Goal: Task Accomplishment & Management: Complete application form

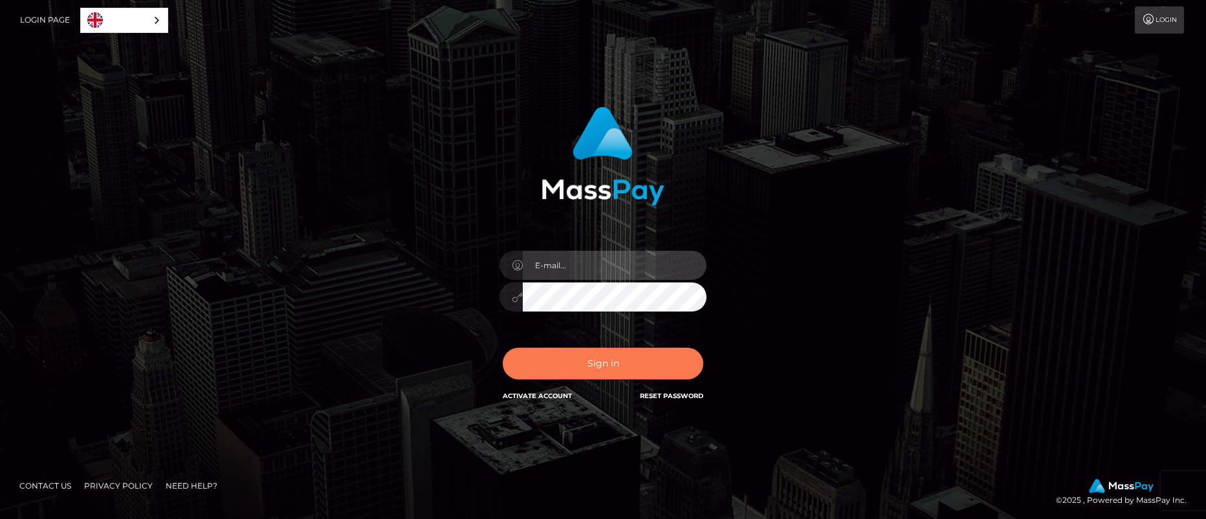
type input "[EMAIL_ADDRESS][DOMAIN_NAME]"
click at [609, 368] on button "Sign in" at bounding box center [603, 364] width 201 height 32
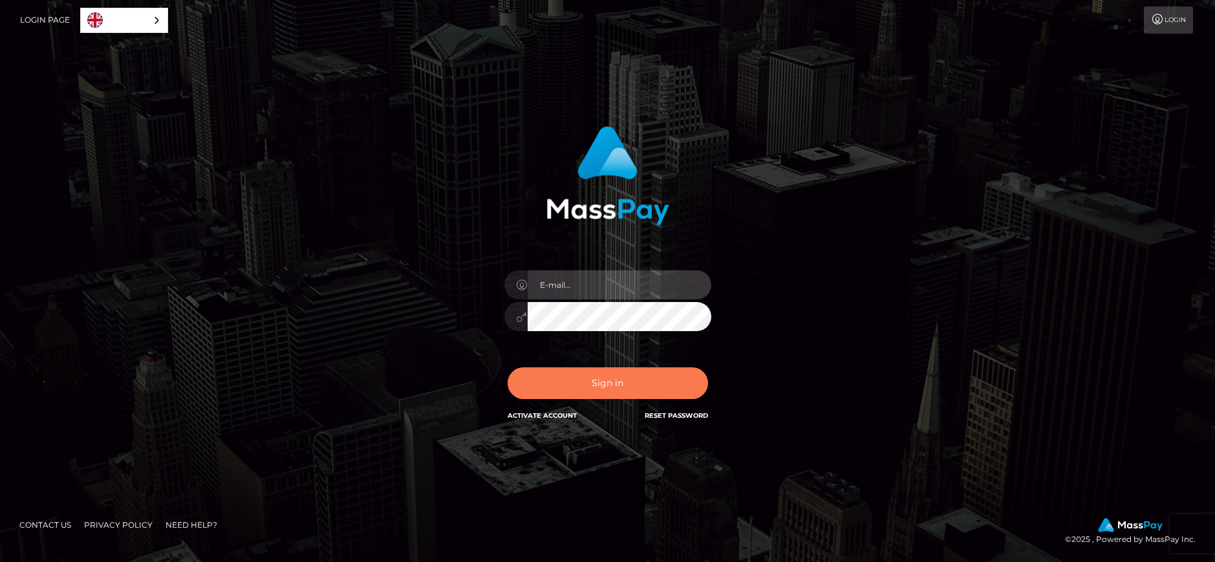
type input "[EMAIL_ADDRESS][DOMAIN_NAME]"
click at [600, 382] on button "Sign in" at bounding box center [608, 383] width 201 height 32
